Goal: Task Accomplishment & Management: Manage account settings

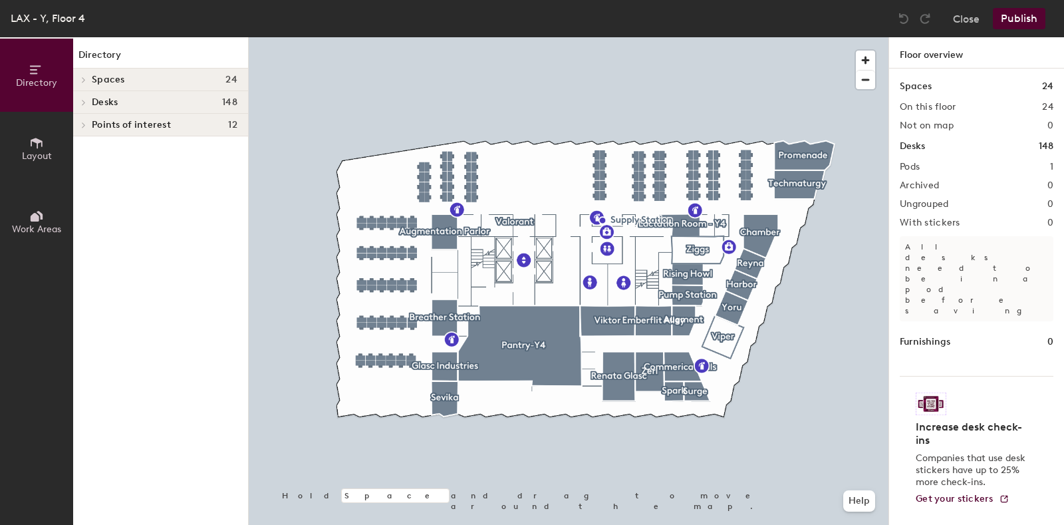
click at [634, 37] on div at bounding box center [569, 37] width 640 height 0
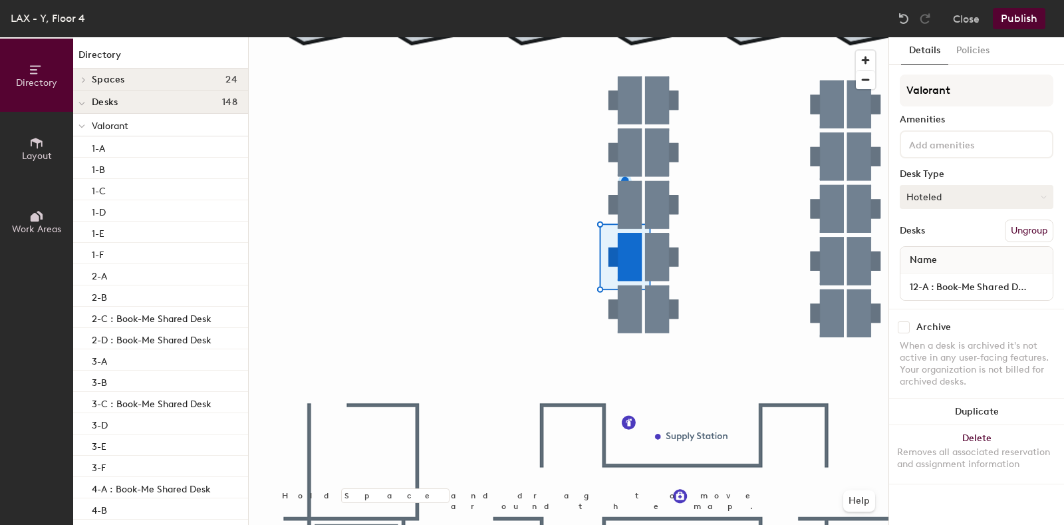
click at [973, 195] on button "Hoteled" at bounding box center [977, 197] width 154 height 24
click at [937, 242] on div "Assigned" at bounding box center [967, 238] width 133 height 20
click at [949, 280] on input "12-A : Book-Me Shared Desk" at bounding box center [976, 286] width 147 height 19
click at [1033, 285] on input "12-A : Book-Me Shared Desk" at bounding box center [976, 286] width 147 height 19
click at [1042, 285] on input "12-A : Book-Me Shared Desk" at bounding box center [976, 286] width 147 height 19
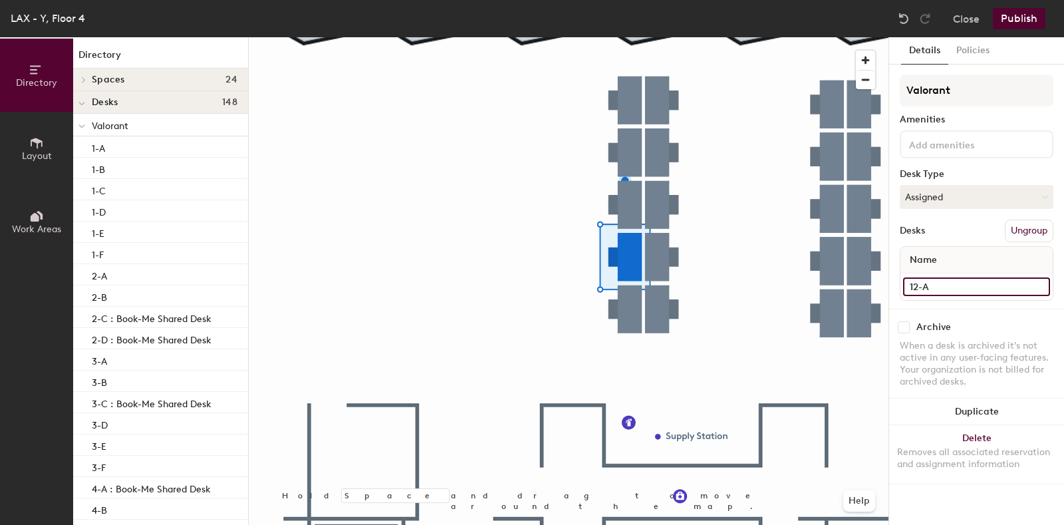
type input "12-A"
click at [1012, 20] on button "Publish" at bounding box center [1019, 18] width 53 height 21
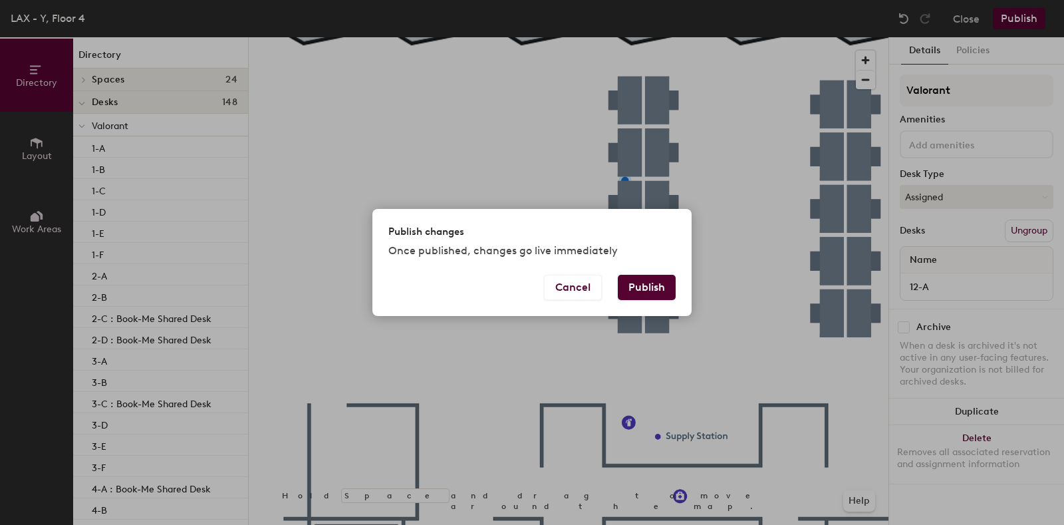
click at [681, 287] on div "Cancel Publish" at bounding box center [532, 295] width 319 height 41
click at [658, 282] on button "Publish" at bounding box center [647, 287] width 58 height 25
